Goal: Find specific page/section: Find specific page/section

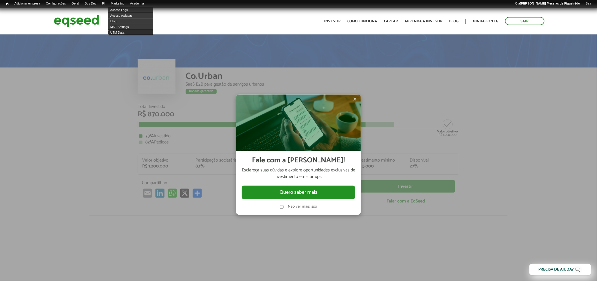
click at [122, 32] on link "UTM Data" at bounding box center [130, 33] width 45 height 6
